Goal: Task Accomplishment & Management: Complete application form

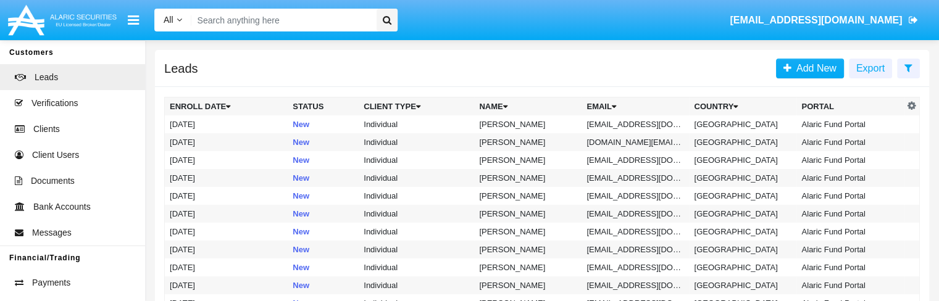
click at [279, 19] on input "Search" at bounding box center [281, 20] width 181 height 23
paste input "[EMAIL_ADDRESS][DOMAIN_NAME]"
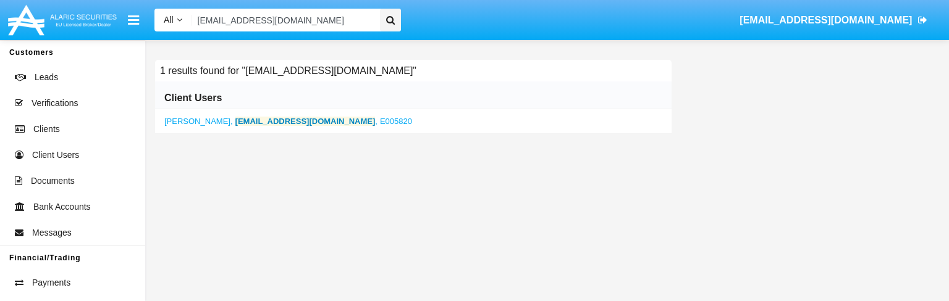
type input "[EMAIL_ADDRESS][DOMAIN_NAME]"
click at [244, 124] on b "[EMAIL_ADDRESS][DOMAIN_NAME]" at bounding box center [305, 121] width 140 height 9
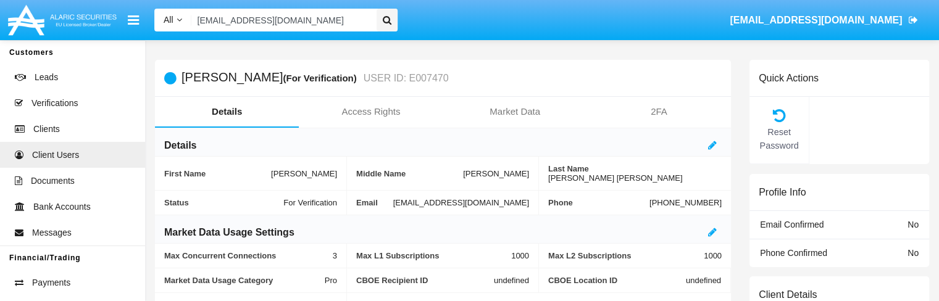
scroll to position [135, 0]
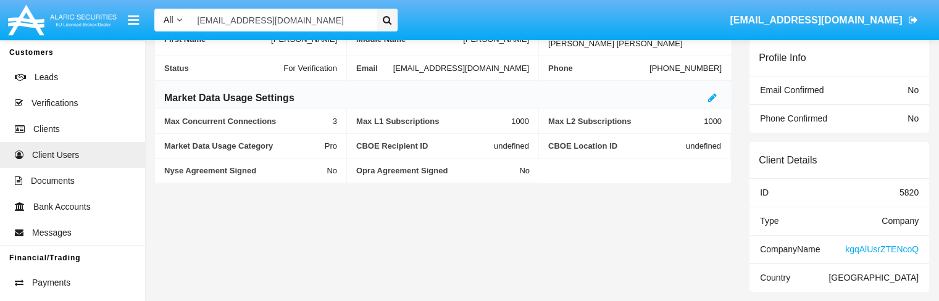
click at [863, 248] on span "kgqAlUsrZTENcoQ" at bounding box center [883, 250] width 74 height 10
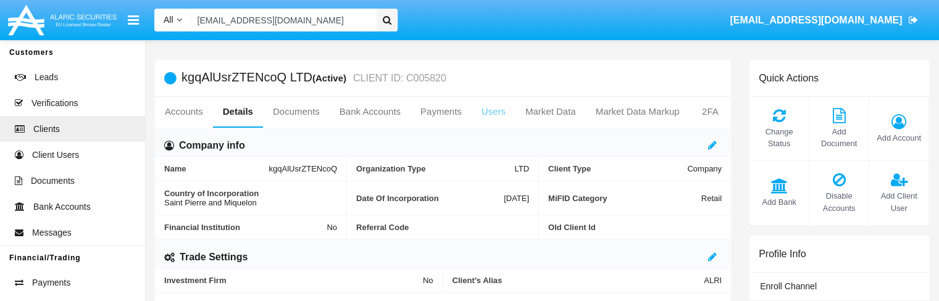
click at [485, 112] on link "Users" at bounding box center [494, 112] width 44 height 30
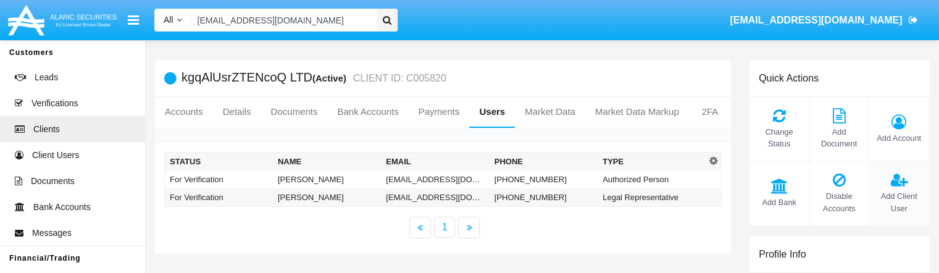
click at [898, 188] on div "Add Client User" at bounding box center [900, 193] width 60 height 64
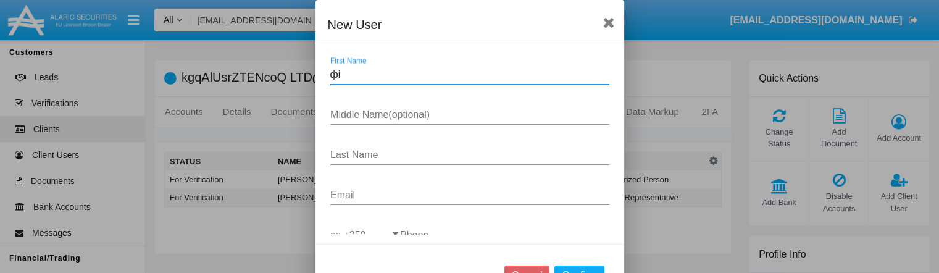
type input "ф"
type input "asfdafsad"
click at [383, 116] on input "Middle Name(optional)" at bounding box center [469, 114] width 279 height 11
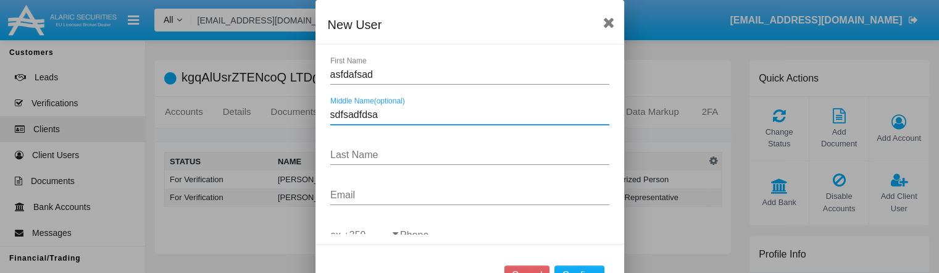
type input "sdfsadfdsa"
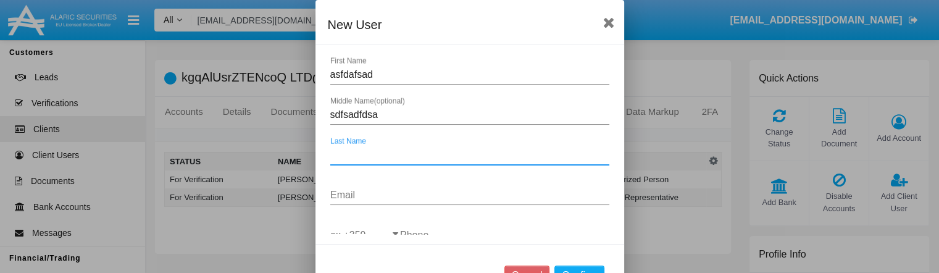
click at [348, 154] on input "Last Name" at bounding box center [469, 154] width 279 height 11
type input "sadfsadf"
click at [341, 196] on input "Email" at bounding box center [469, 195] width 279 height 11
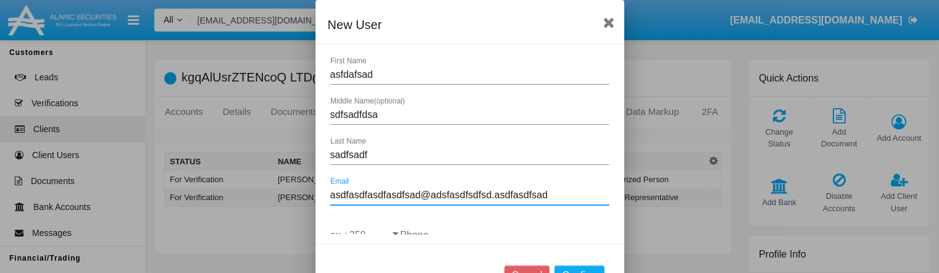
scroll to position [74, 0]
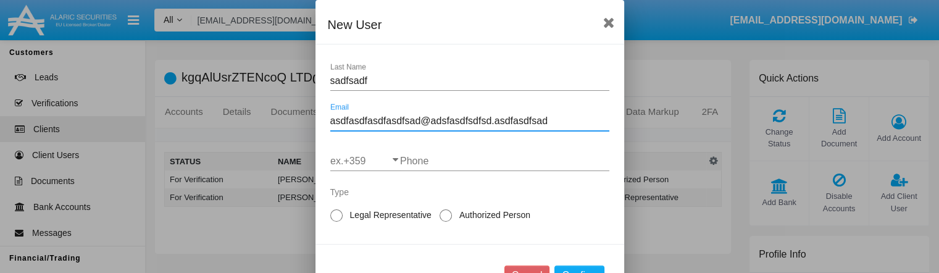
type input "asdfasdfasdfasdfsad@adsfasdfsdfsd.asdfasdfsad"
click at [365, 162] on input "ex.+359" at bounding box center [365, 161] width 70 height 11
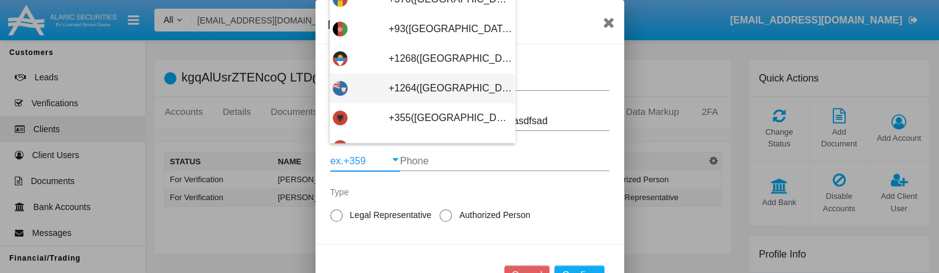
click at [405, 95] on span "+1264([GEOGRAPHIC_DATA])" at bounding box center [451, 89] width 124 height 30
type input "+1264([GEOGRAPHIC_DATA])"
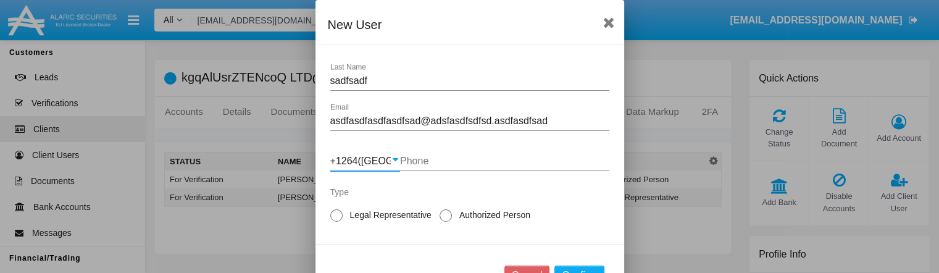
click at [425, 162] on input "Phone" at bounding box center [504, 161] width 209 height 11
type input "3241234213"
click at [347, 216] on span "Legal Representative" at bounding box center [389, 215] width 92 height 13
click at [337, 222] on input "Legal Representative" at bounding box center [336, 222] width 1 height 1
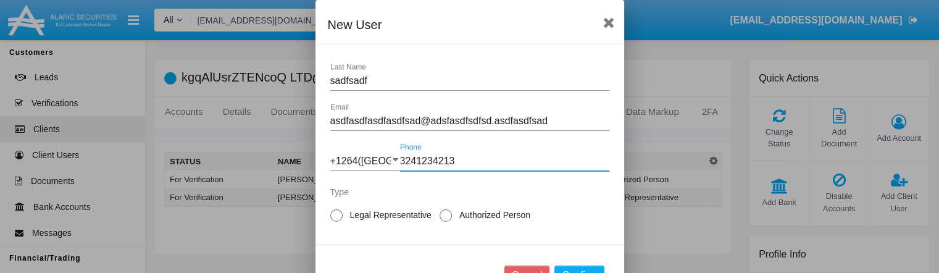
radio input "true"
click at [487, 211] on span "Authorized Person" at bounding box center [493, 215] width 82 height 13
click at [446, 222] on input "Authorized Person" at bounding box center [445, 222] width 1 height 1
radio input "true"
click at [573, 270] on button "Confirm" at bounding box center [579, 276] width 49 height 20
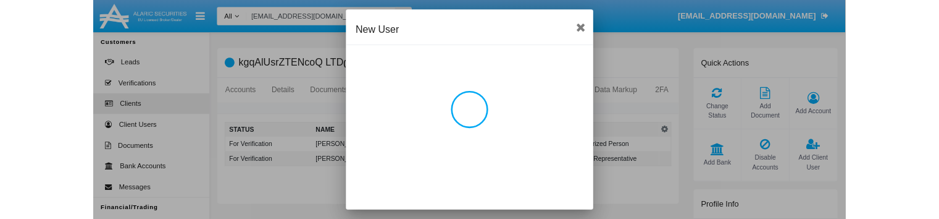
scroll to position [0, 0]
